Goal: Navigation & Orientation: Find specific page/section

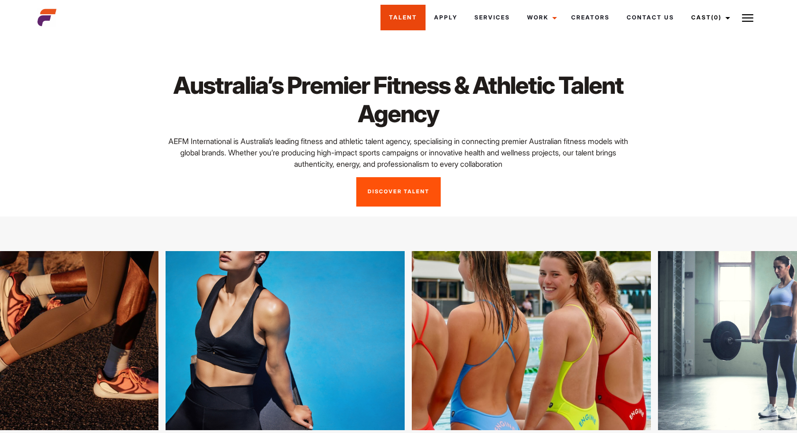
click at [406, 19] on link "Talent" at bounding box center [402, 18] width 45 height 26
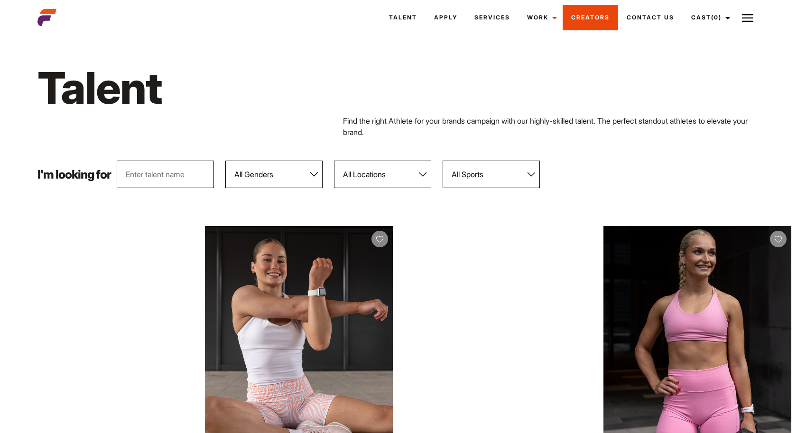
click at [598, 12] on link "Creators" at bounding box center [589, 18] width 55 height 26
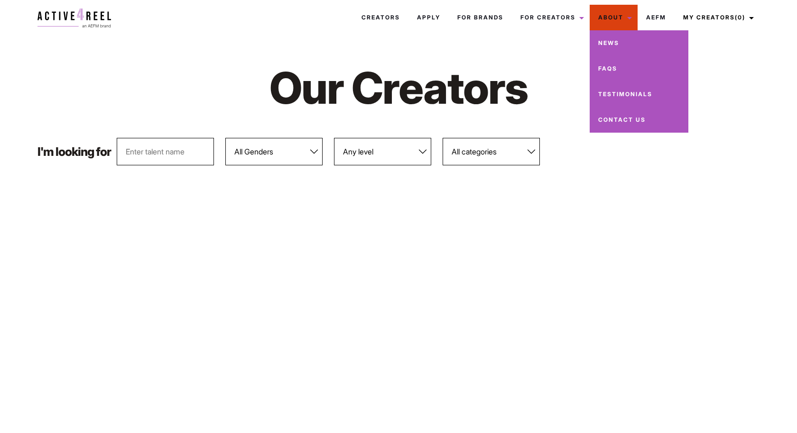
scroll to position [21, 0]
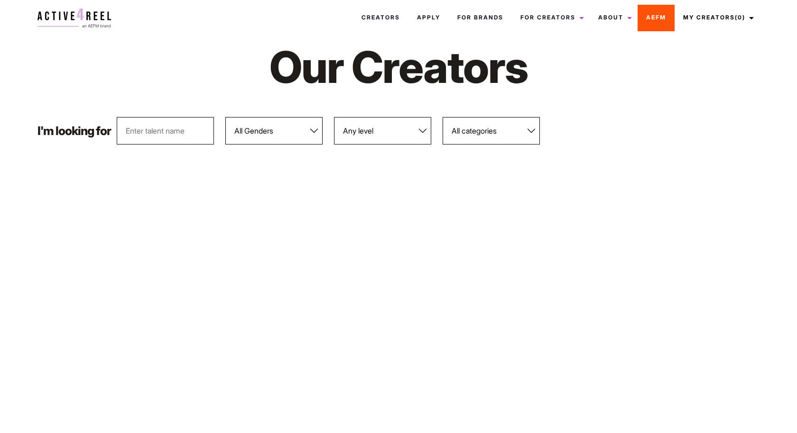
click at [652, 17] on link "AEFM" at bounding box center [655, 18] width 37 height 26
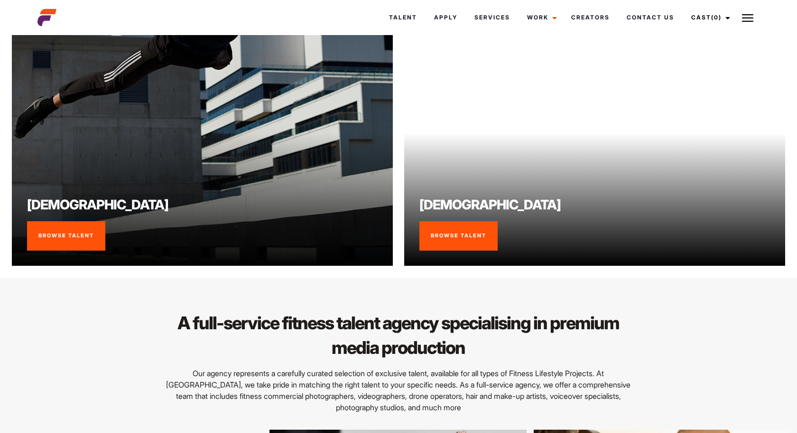
scroll to position [866, 0]
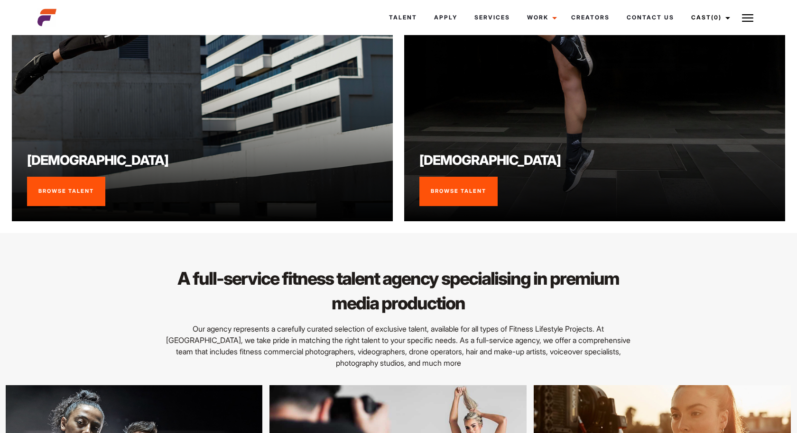
click at [483, 192] on link "Browse Talent" at bounding box center [458, 191] width 78 height 29
